Goal: Book appointment/travel/reservation

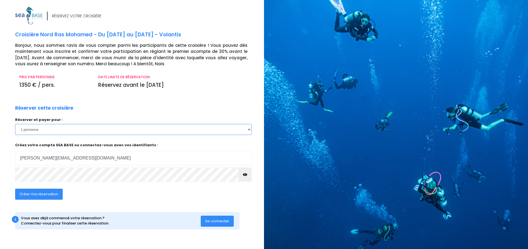
click at [128, 132] on select "1 personne 2 personnes 3 personnes 4 personnes" at bounding box center [133, 129] width 237 height 11
select select "2"
click at [15, 124] on select "1 personne 2 personnes 3 personnes 4 personnes" at bounding box center [133, 129] width 237 height 11
click input "submit" at bounding box center [0, 0] width 0 height 0
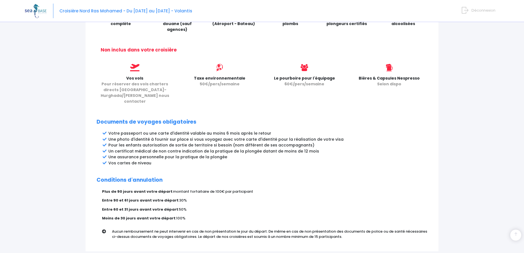
scroll to position [245, 0]
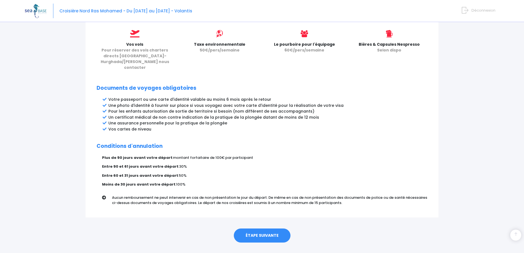
click at [271, 228] on link "ÉTAPE SUIVANTE" at bounding box center [262, 235] width 57 height 14
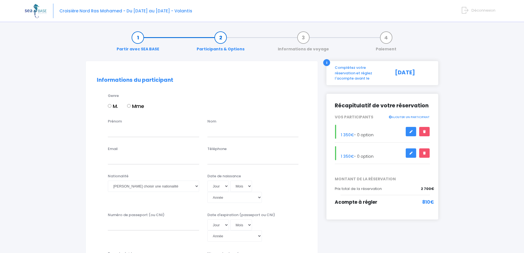
click at [110, 105] on input "M." at bounding box center [110, 106] width 4 height 4
radio input "true"
click at [120, 133] on input "Prénom" at bounding box center [153, 131] width 91 height 11
type input "Julien"
type input "Madec"
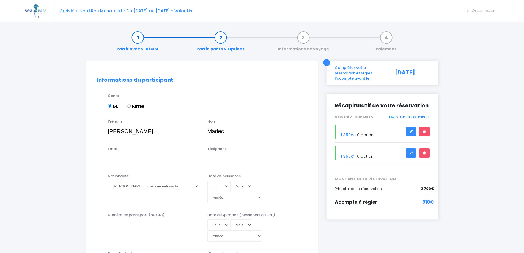
type input "julien.madec@gmail.com"
type input "0612800827"
click at [167, 188] on select "Veuillez choisir une nationalité Afghane Albanaise Algerienne Allemande America…" at bounding box center [153, 186] width 91 height 11
select select "Française"
click at [108, 181] on select "Veuillez choisir une nationalité [DEMOGRAPHIC_DATA] Algerienne Allemande [GEOGR…" at bounding box center [153, 186] width 91 height 11
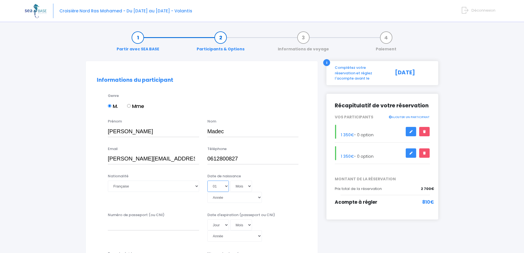
select select "06"
select select "03"
select select "1999"
type input "1999-03-06"
select select "1989"
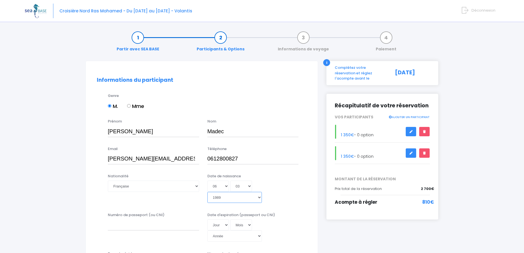
type input "1989-03-06"
select select "1980"
type input "1980-03-06"
type input "EWDF26566"
select select "07"
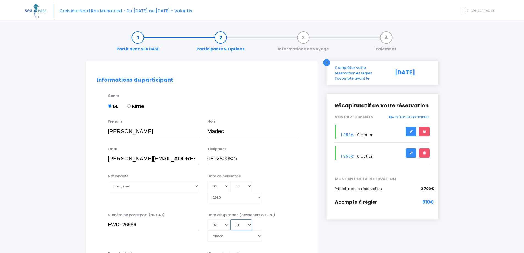
select select "06"
select select "2045"
type input "2045-06-07"
select select "2039"
type input "2039-06-07"
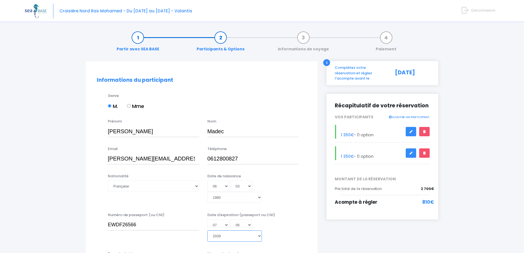
select select "2038"
type input "2038-06-07"
select select "2037"
type input "2037-06-07"
select select "2036"
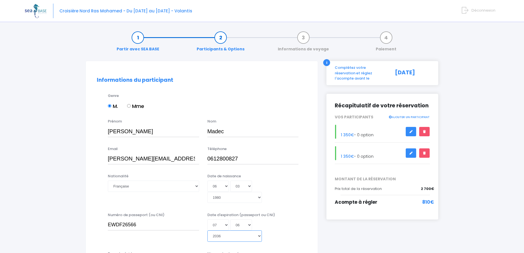
type input "2036-06-07"
select select "2035"
type input "2035-06-07"
select select "2034"
type input "2034-06-07"
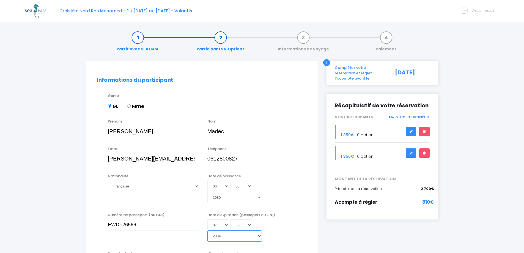
select select "2033"
type input "2033-06-07"
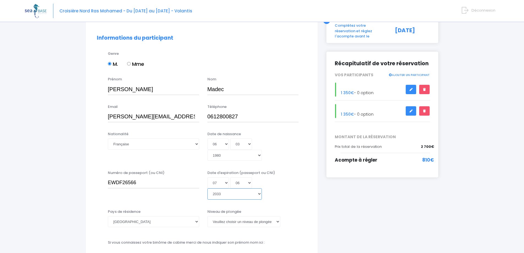
scroll to position [55, 0]
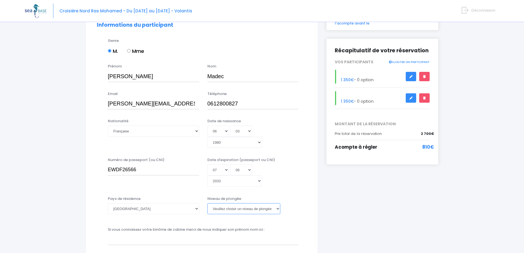
click at [237, 203] on select "Veuillez choisir un niveau de plongée Non plongeur Junior OW diver Adventure OW…" at bounding box center [244, 208] width 73 height 11
select select "N4"
click at [208, 203] on select "Veuillez choisir un niveau de plongée Non plongeur Junior OW diver Adventure OW…" at bounding box center [244, 208] width 73 height 11
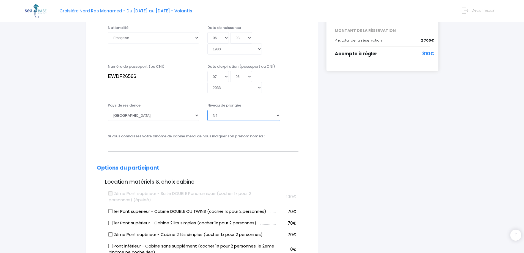
scroll to position [165, 0]
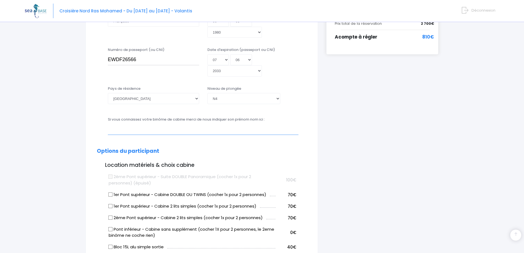
click at [160, 124] on input "text" at bounding box center [203, 129] width 191 height 11
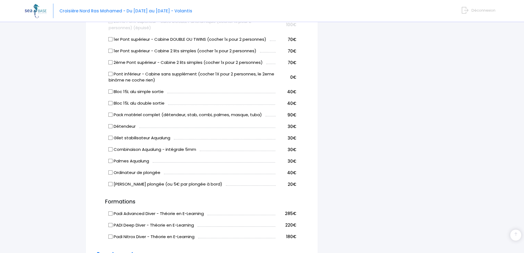
scroll to position [275, 0]
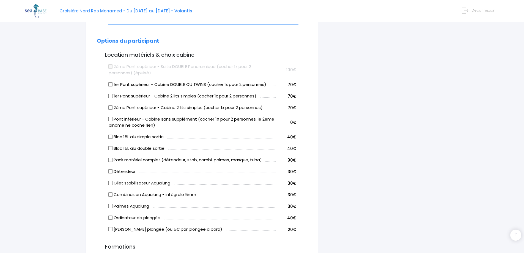
type input "Aurore Madec"
click at [111, 146] on input "Bloc 15L alu double sortie" at bounding box center [110, 148] width 4 height 4
checkbox input "true"
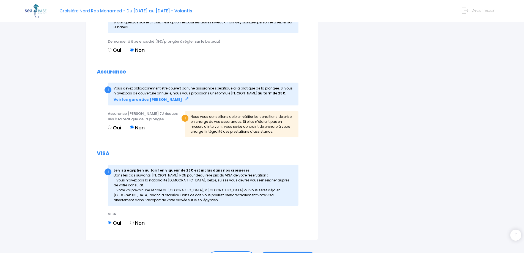
scroll to position [590, 0]
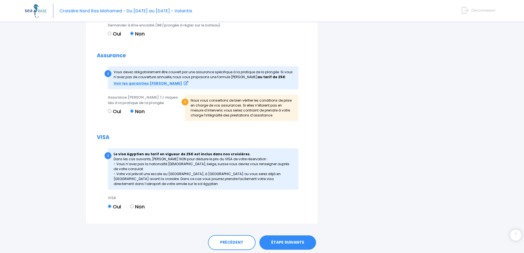
click at [287, 235] on link "ÉTAPE SUIVANTE" at bounding box center [288, 242] width 57 height 14
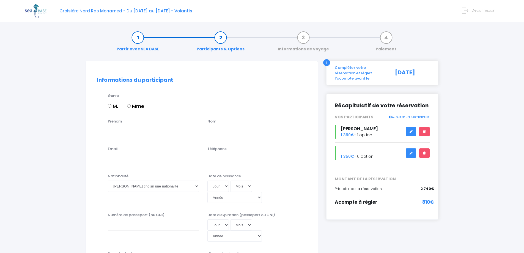
click at [132, 106] on label "Mme" at bounding box center [135, 105] width 17 height 7
click at [131, 106] on input "Mme" at bounding box center [129, 106] width 4 height 4
radio input "true"
click at [129, 133] on input "Prénom" at bounding box center [153, 131] width 91 height 11
type input "Aurore"
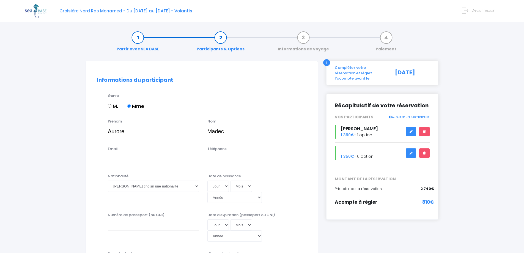
type input "Madec"
type input "aurore.madec@gmail.com"
type input "0"
type input "0682306353"
select select "Française"
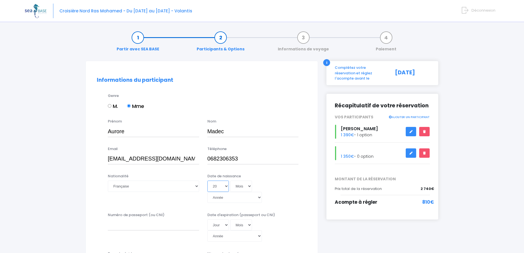
select select "27"
select select "05"
select select "1999"
type input "1999-05-27"
select select "1989"
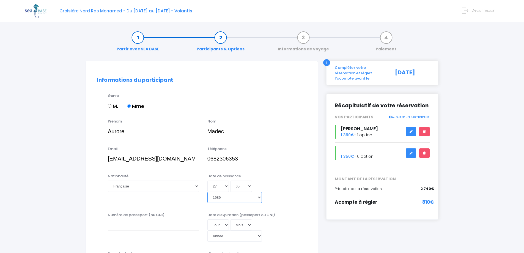
type input "1989-05-27"
select select "1981"
type input "1981-05-27"
type input "150213100061"
select select "01"
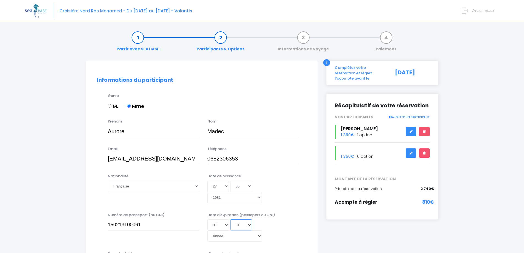
select select "02"
select select "2045"
type input "2045-02-01"
select select "2039"
type input "2039-02-01"
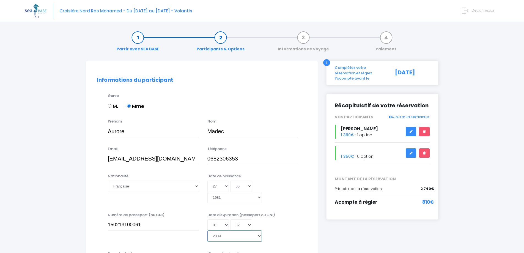
select select "2030"
type input "2030-02-01"
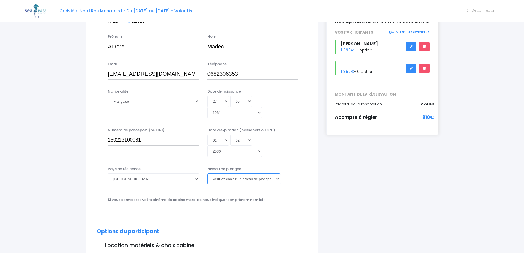
scroll to position [110, 0]
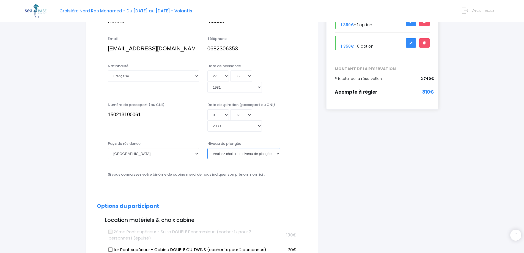
click at [256, 148] on select "Veuillez choisir un niveau de plongée Non plongeur Junior OW diver Adventure OW…" at bounding box center [244, 153] width 73 height 11
select select "N2"
click at [208, 148] on select "Veuillez choisir un niveau de plongée Non plongeur Junior OW diver Adventure OW…" at bounding box center [244, 153] width 73 height 11
click at [129, 179] on input "text" at bounding box center [203, 184] width 191 height 11
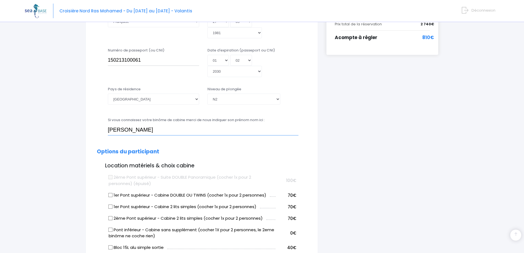
scroll to position [220, 0]
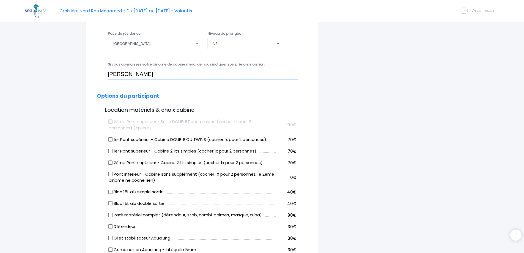
type input "[PERSON_NAME]"
click at [111, 201] on input "Bloc 15L alu double sortie" at bounding box center [110, 203] width 4 height 4
checkbox input "true"
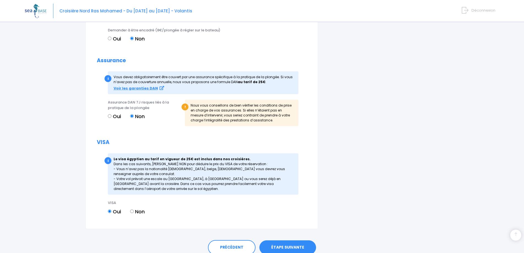
scroll to position [590, 0]
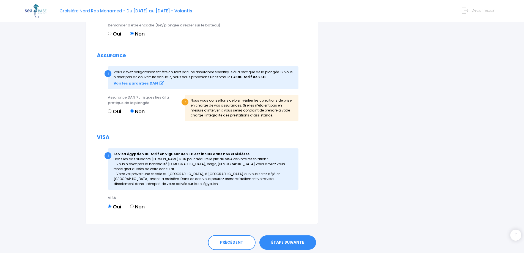
click at [299, 235] on link "ÉTAPE SUIVANTE" at bounding box center [288, 242] width 57 height 14
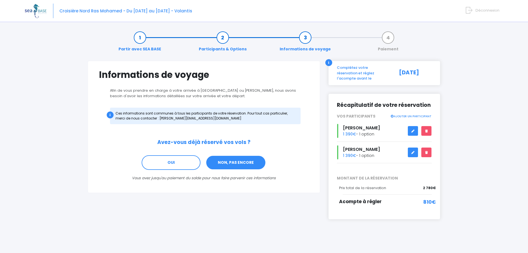
click at [245, 165] on link "NON, PAS ENCORE" at bounding box center [236, 162] width 60 height 15
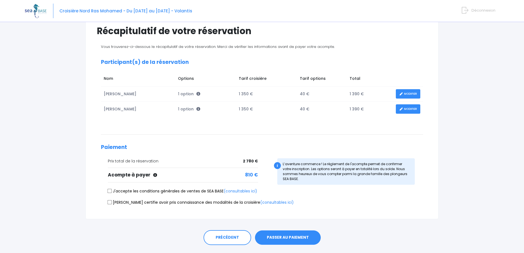
scroll to position [55, 0]
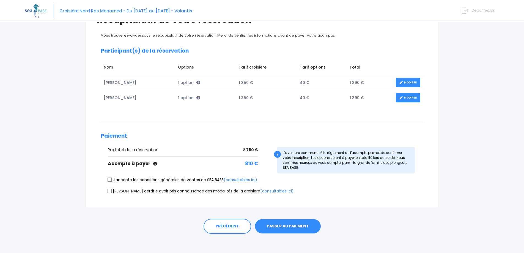
click at [109, 181] on input "J'accepte les conditions générales de ventes de SEA BASE (consultables ici)" at bounding box center [110, 180] width 4 height 4
checkbox input "true"
click at [110, 190] on input "Je certifie avoir pris connaissance des modalités de la croisière (consultables…" at bounding box center [110, 191] width 4 height 4
checkbox input "true"
click at [219, 227] on link "PRÉCÉDENT" at bounding box center [228, 226] width 48 height 15
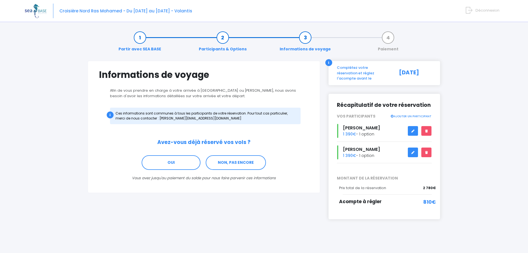
click at [220, 42] on link "Participants & Options" at bounding box center [222, 43] width 53 height 17
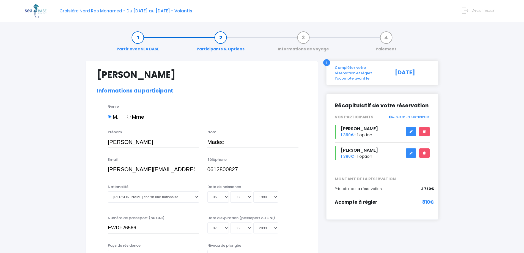
select select "N4"
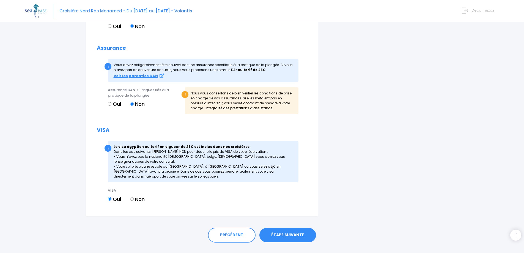
scroll to position [601, 0]
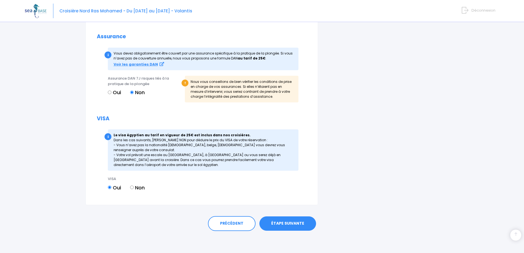
click at [293, 226] on link "ÉTAPE SUIVANTE" at bounding box center [288, 223] width 57 height 14
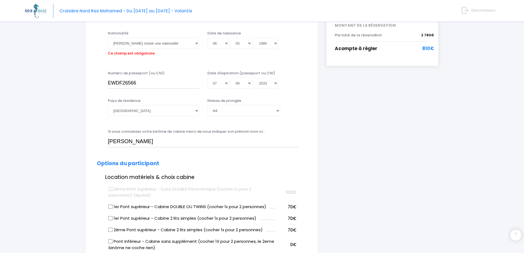
scroll to position [136, 0]
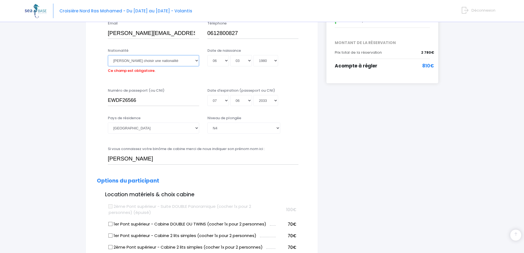
click at [184, 61] on select "Veuillez choisir une nationalité Afghane Albanaise Algerienne Allemande America…" at bounding box center [153, 60] width 91 height 11
select select "Française"
click at [108, 55] on select "Veuillez choisir une nationalité Afghane Albanaise Algerienne Allemande America…" at bounding box center [153, 60] width 91 height 11
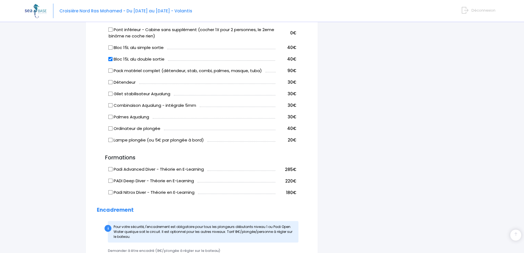
scroll to position [601, 0]
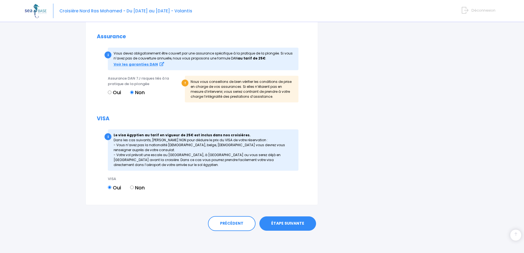
click at [289, 223] on link "ÉTAPE SUIVANTE" at bounding box center [288, 223] width 57 height 14
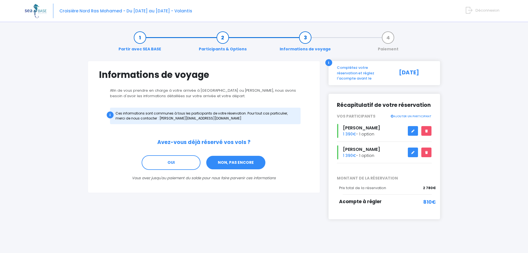
click at [236, 162] on link "NON, PAS ENCORE" at bounding box center [236, 162] width 60 height 15
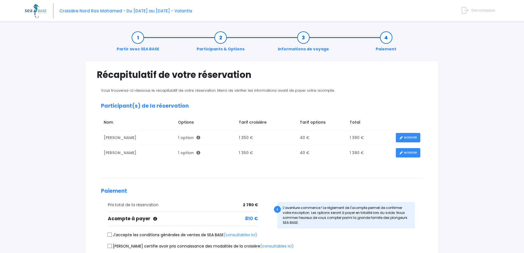
scroll to position [58, 0]
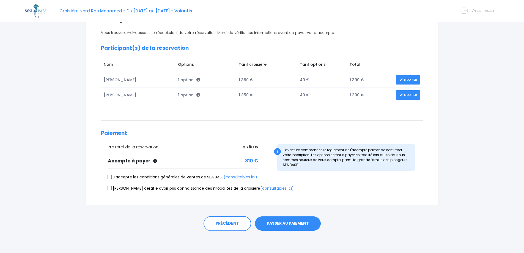
click at [131, 177] on label "J'accepte les conditions générales de ventes de SEA BASE (consultables ici)" at bounding box center [182, 177] width 149 height 6
click at [112, 177] on input "J'accepte les conditions générales de ventes de SEA BASE (consultables ici)" at bounding box center [110, 177] width 4 height 4
checkbox input "true"
click at [120, 188] on label "[PERSON_NAME] certifie avoir pris connaissance des modalités de la croisière (c…" at bounding box center [201, 188] width 186 height 6
click at [112, 188] on input "[PERSON_NAME] certifie avoir pris connaissance des modalités de la croisière (c…" at bounding box center [110, 188] width 4 height 4
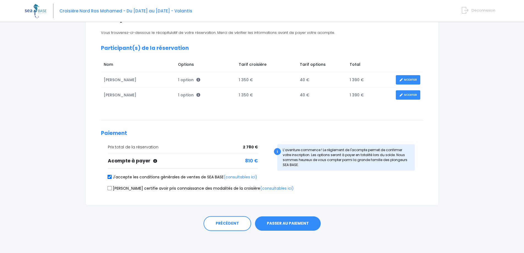
checkbox input "true"
click at [290, 227] on button "PASSER AU PAIEMENT" at bounding box center [288, 223] width 66 height 14
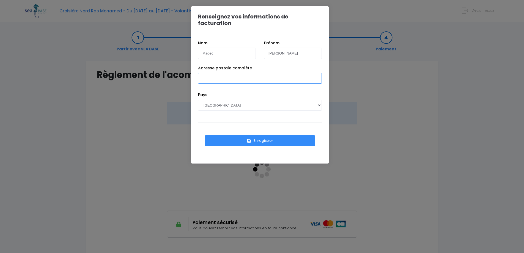
click at [222, 76] on input "Adresse postale complète" at bounding box center [260, 78] width 124 height 11
type input "[STREET_ADDRESS]"
click at [267, 138] on button "Enregistrer" at bounding box center [260, 140] width 110 height 11
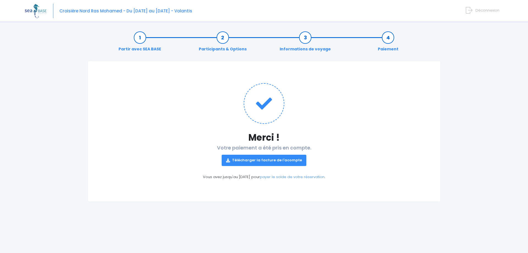
click at [262, 157] on link "Télécharger la facture de l'acompte" at bounding box center [264, 160] width 85 height 11
